Goal: Task Accomplishment & Management: Complete application form

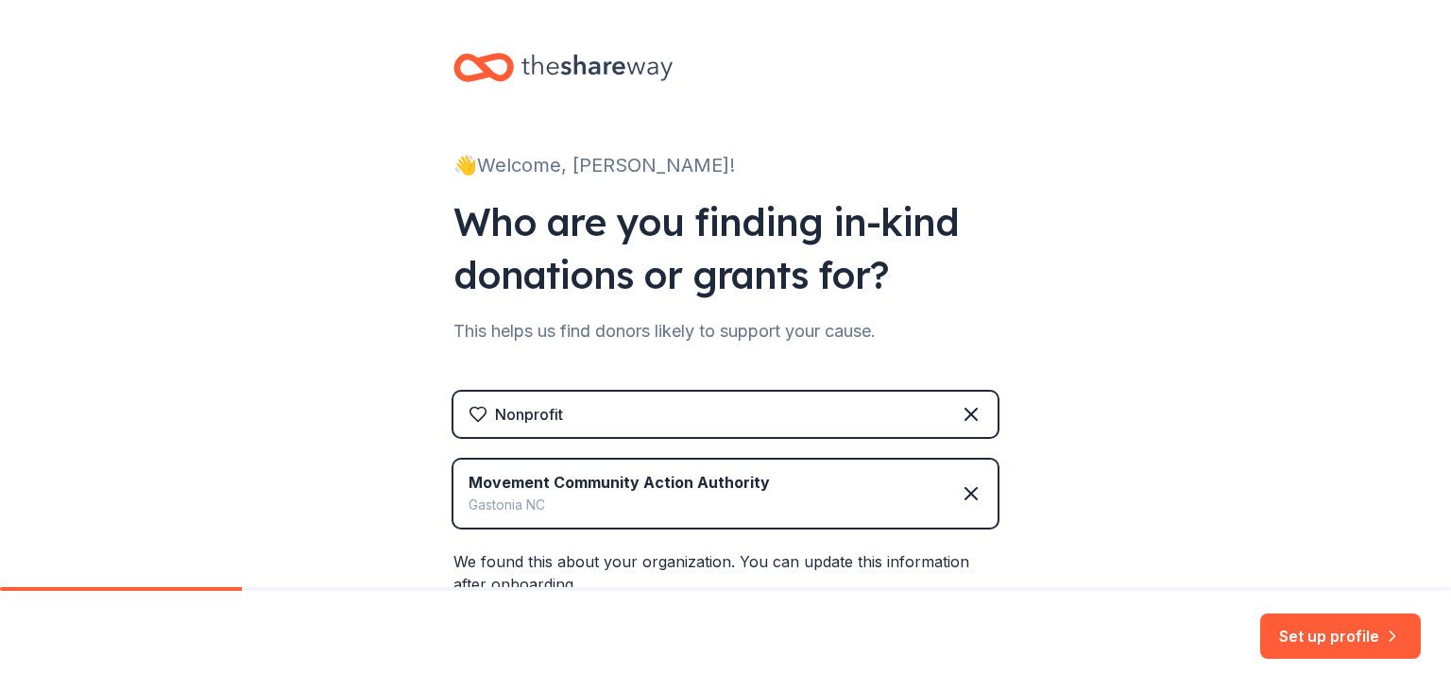
scroll to position [263, 0]
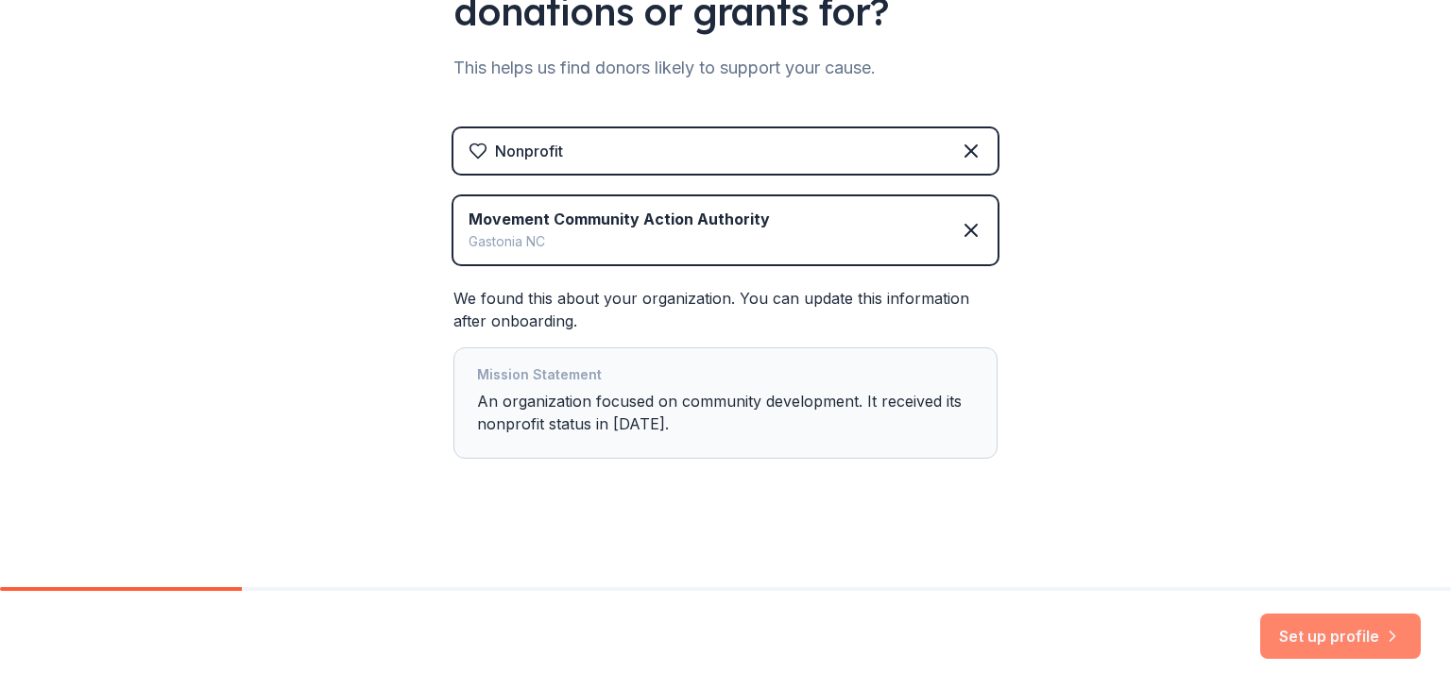
click at [1350, 638] on button "Set up profile" at bounding box center [1340, 636] width 161 height 45
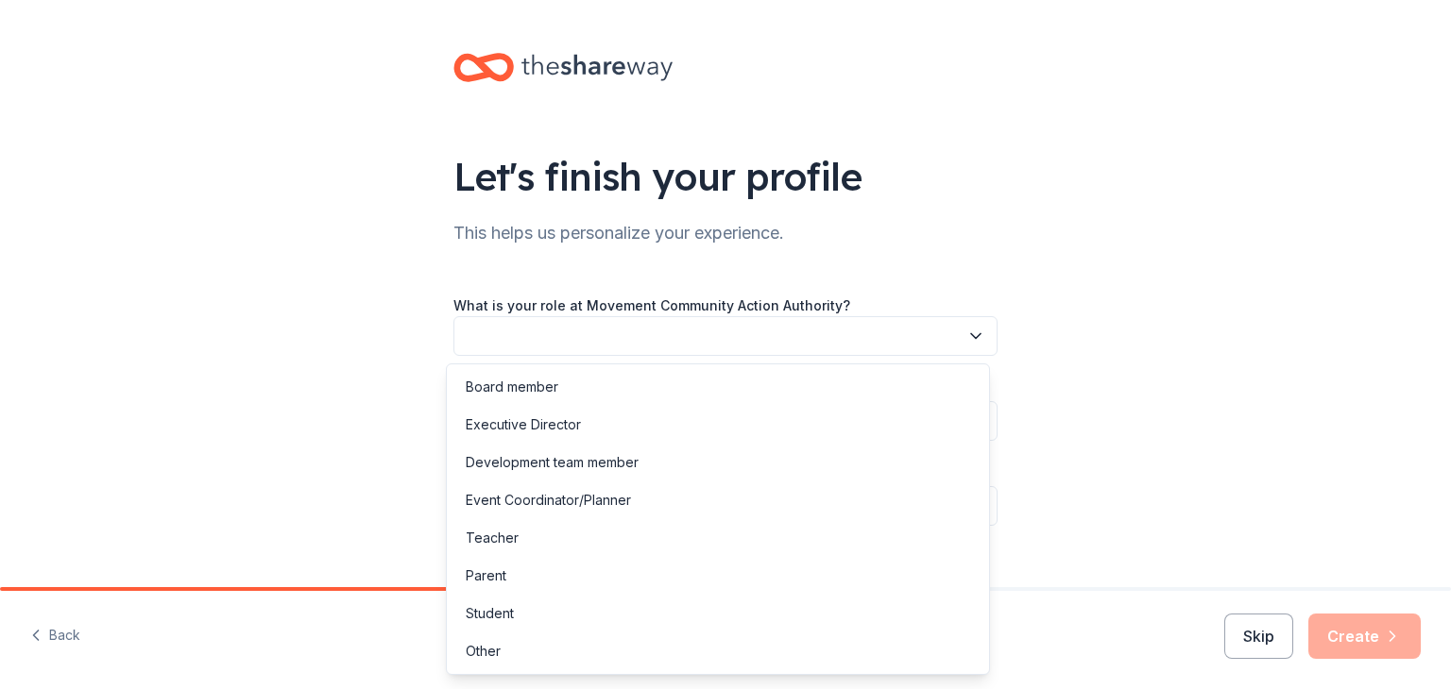
click at [966, 335] on icon "button" at bounding box center [975, 336] width 19 height 19
click at [907, 432] on div "Executive Director" at bounding box center [717, 425] width 535 height 38
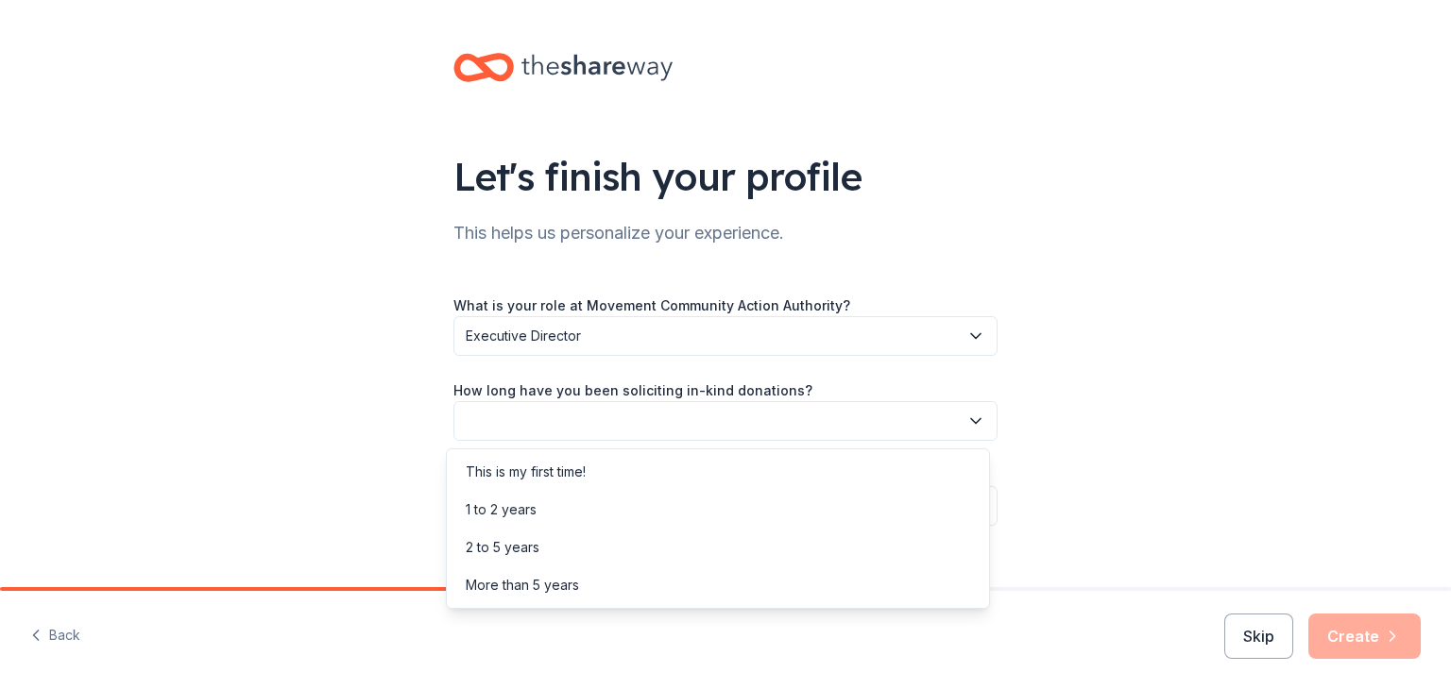
click at [967, 416] on icon "button" at bounding box center [975, 421] width 19 height 19
click at [922, 502] on div "1 to 2 years" at bounding box center [717, 510] width 535 height 38
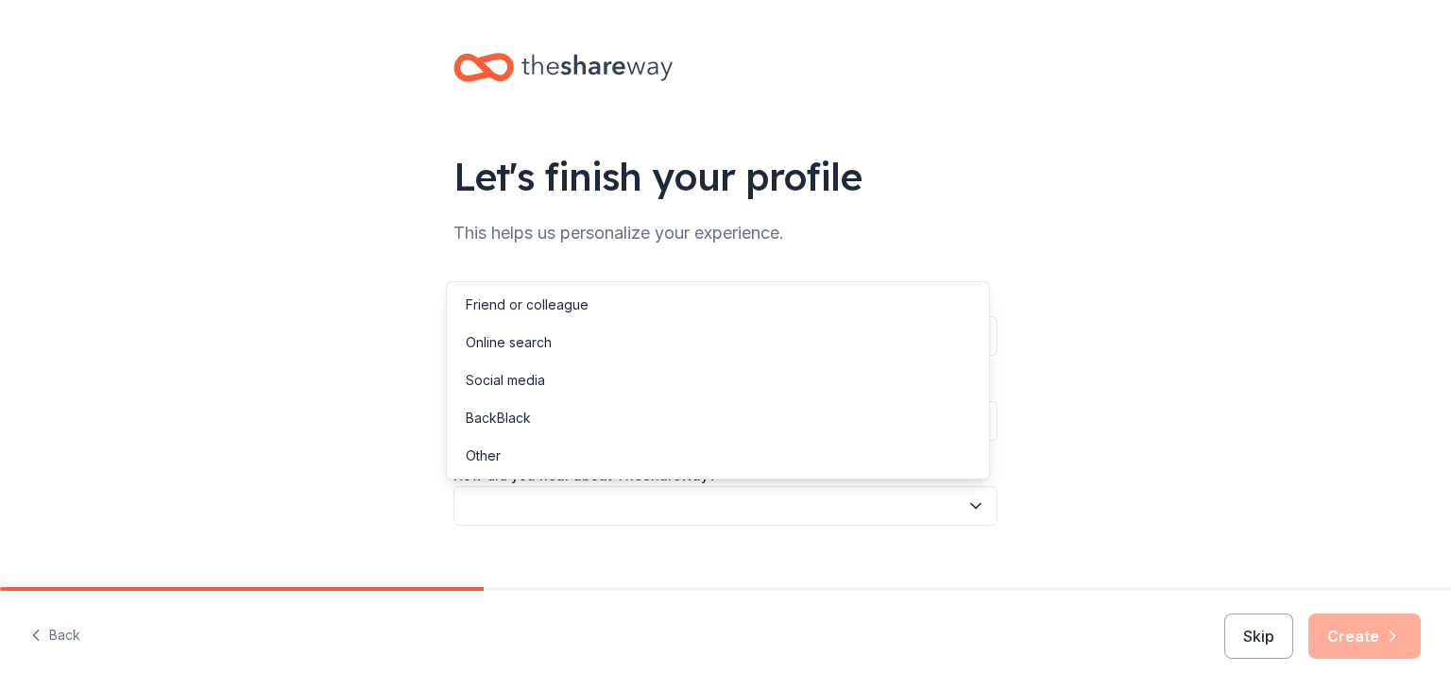
click at [972, 504] on icon "button" at bounding box center [975, 506] width 9 height 5
click at [892, 314] on div "Friend or colleague" at bounding box center [717, 305] width 535 height 38
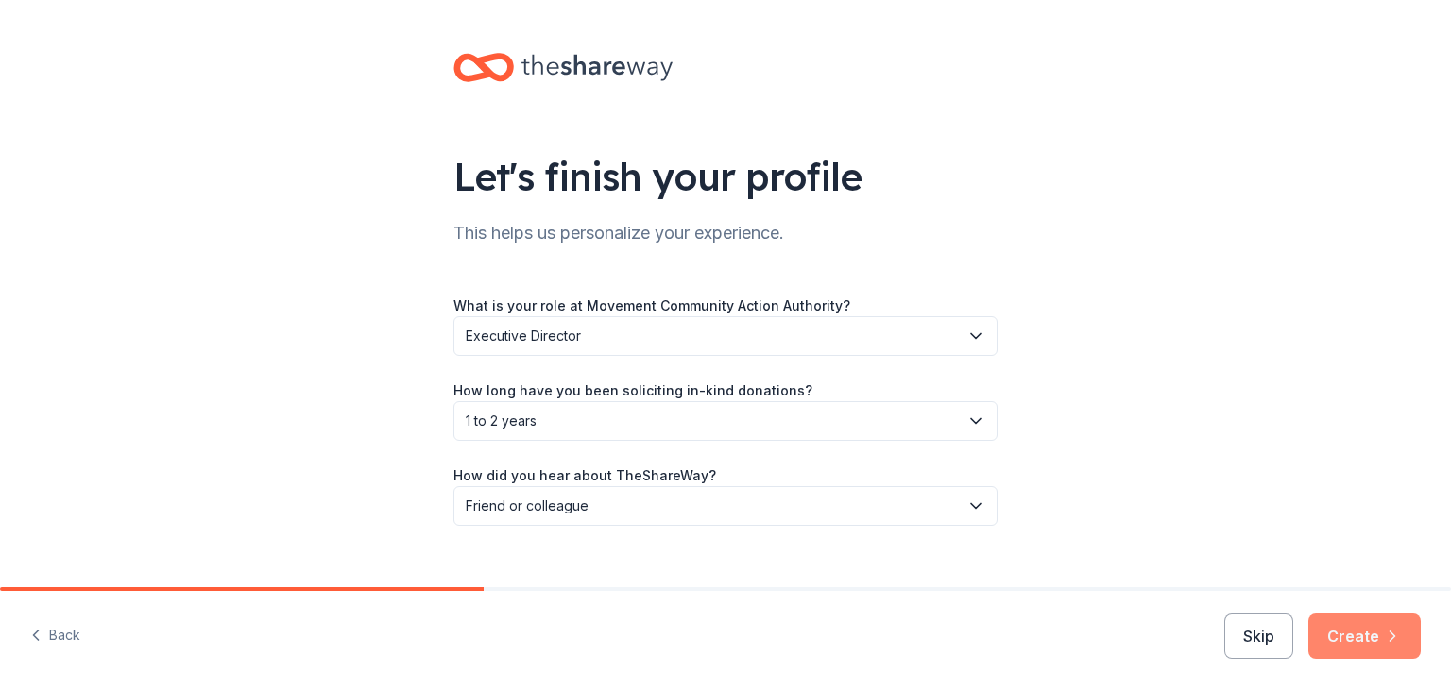
click at [1356, 631] on button "Create" at bounding box center [1364, 636] width 112 height 45
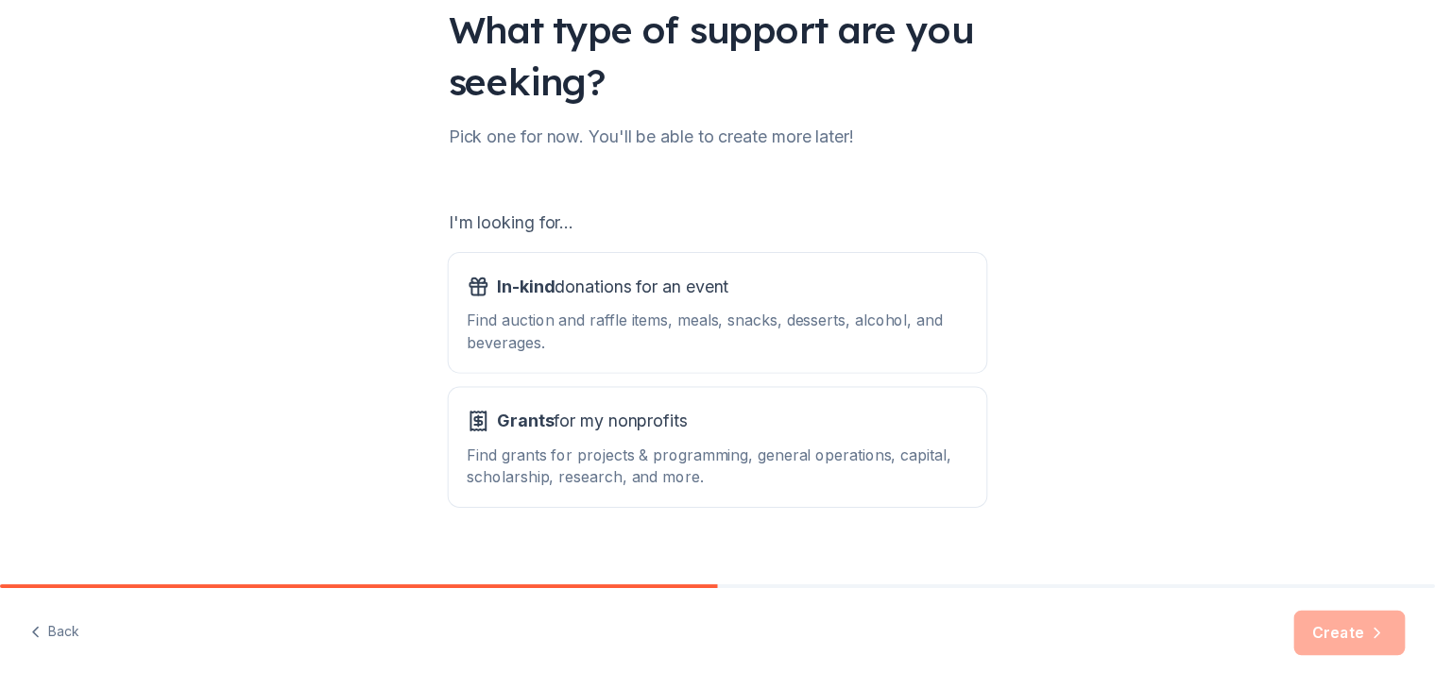
scroll to position [175, 0]
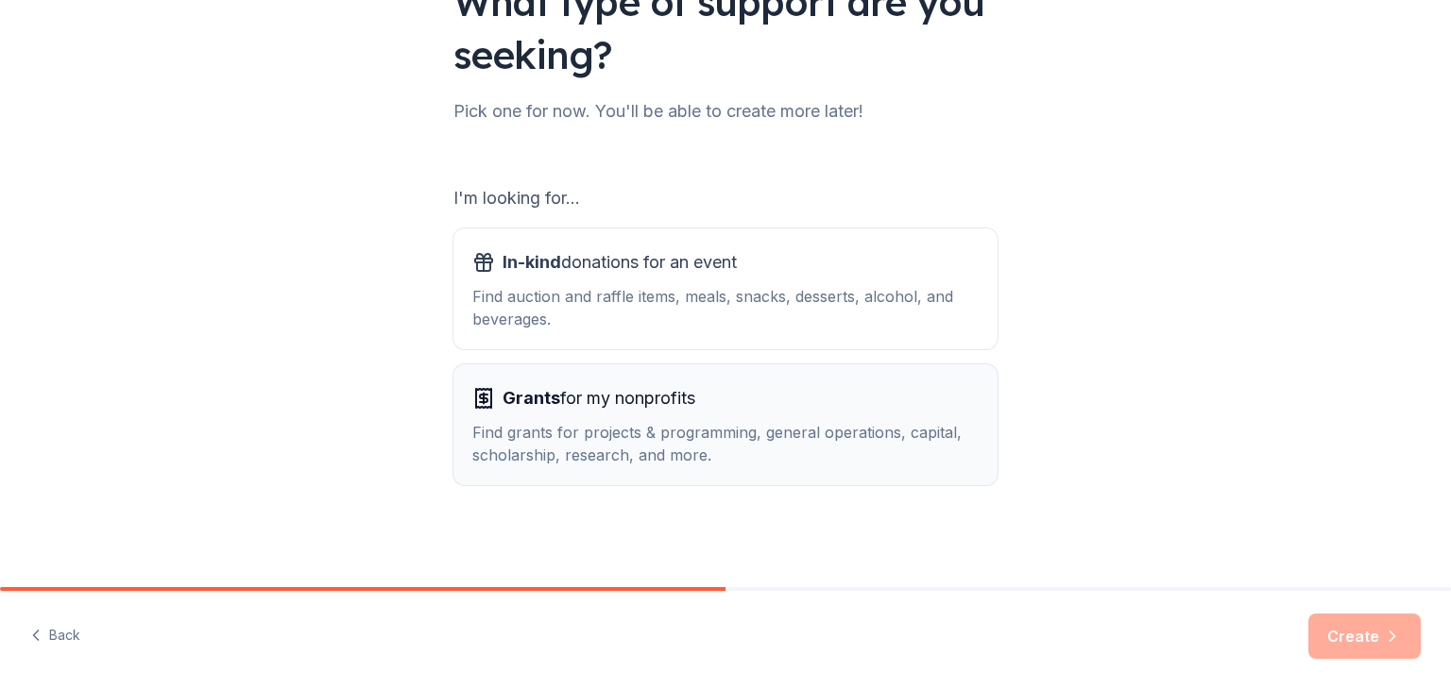
click at [574, 409] on span "Grants for my nonprofits" at bounding box center [598, 398] width 193 height 30
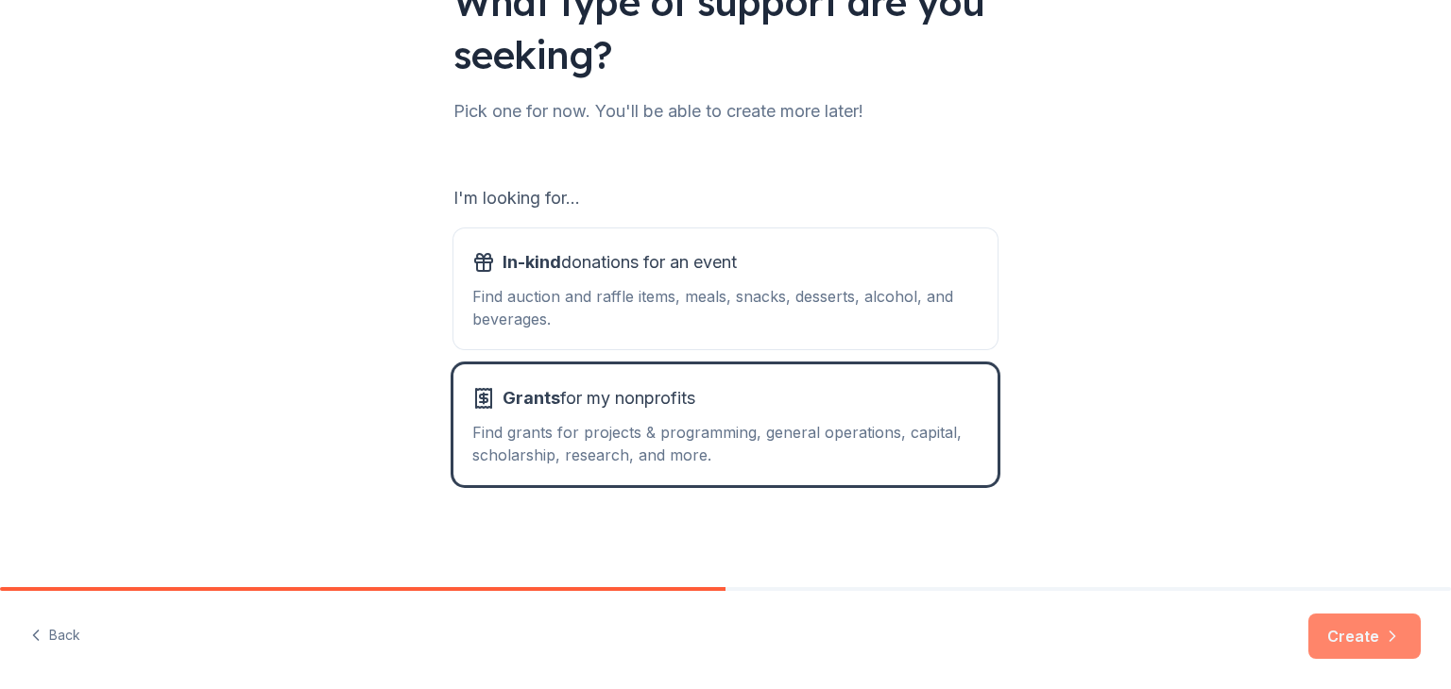
click at [1349, 634] on button "Create" at bounding box center [1364, 636] width 112 height 45
